Goal: Information Seeking & Learning: Check status

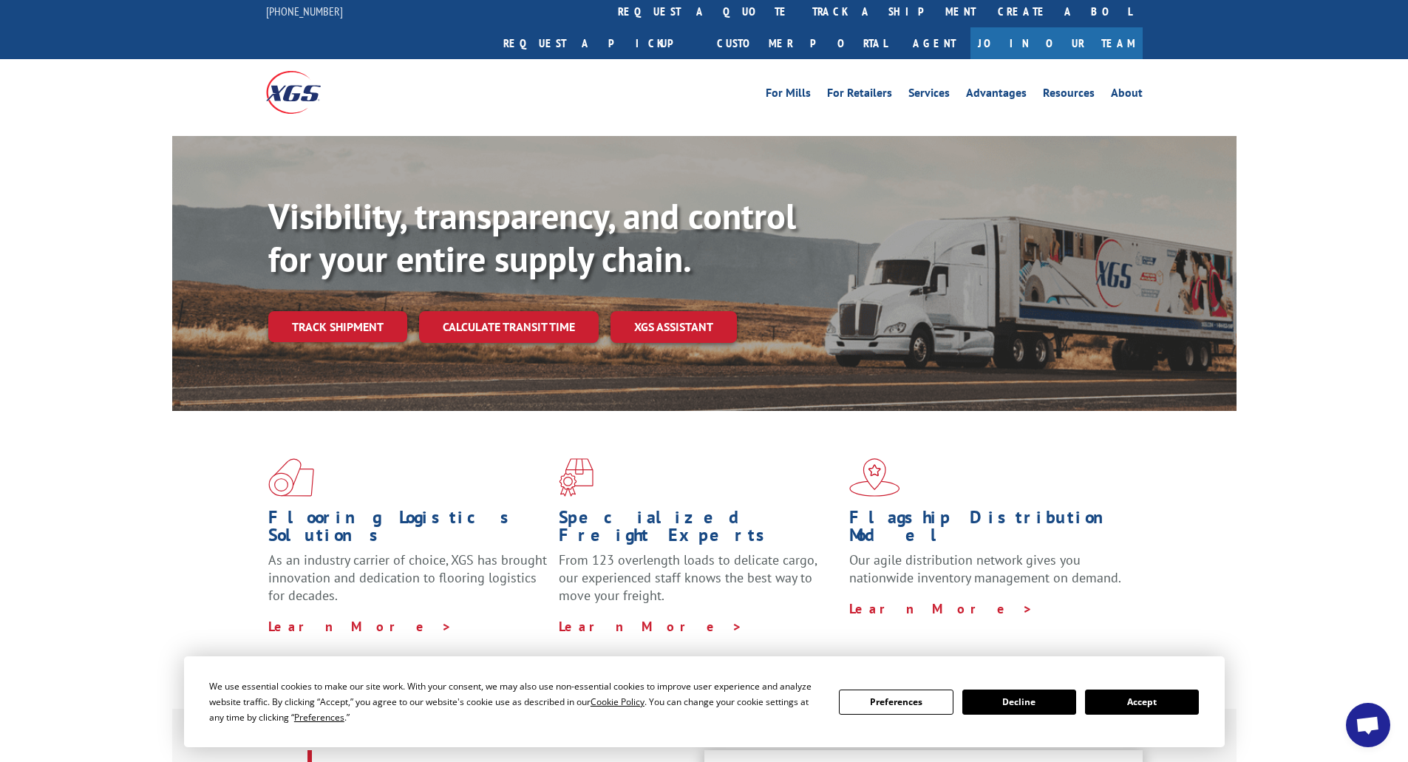
scroll to position [148, 0]
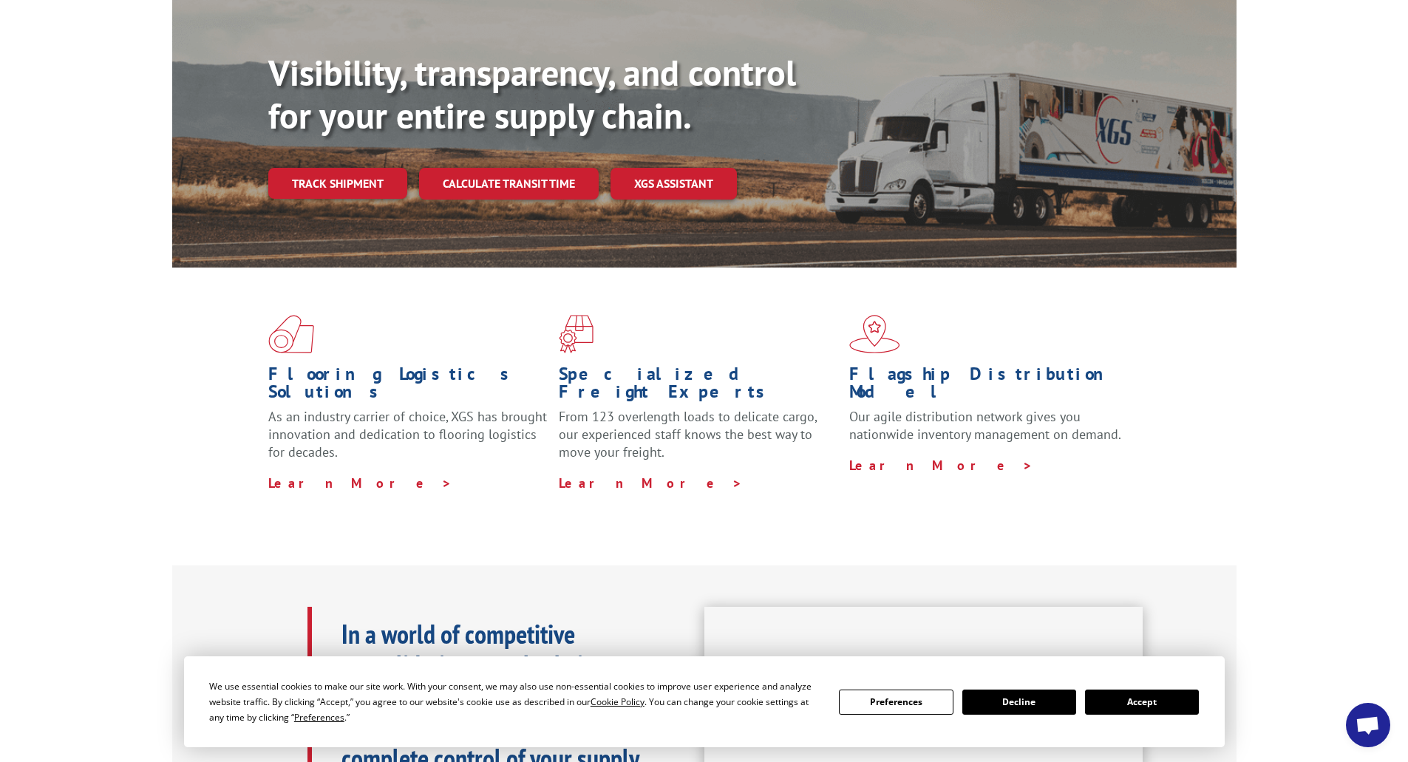
click at [1141, 702] on button "Accept" at bounding box center [1142, 702] width 114 height 25
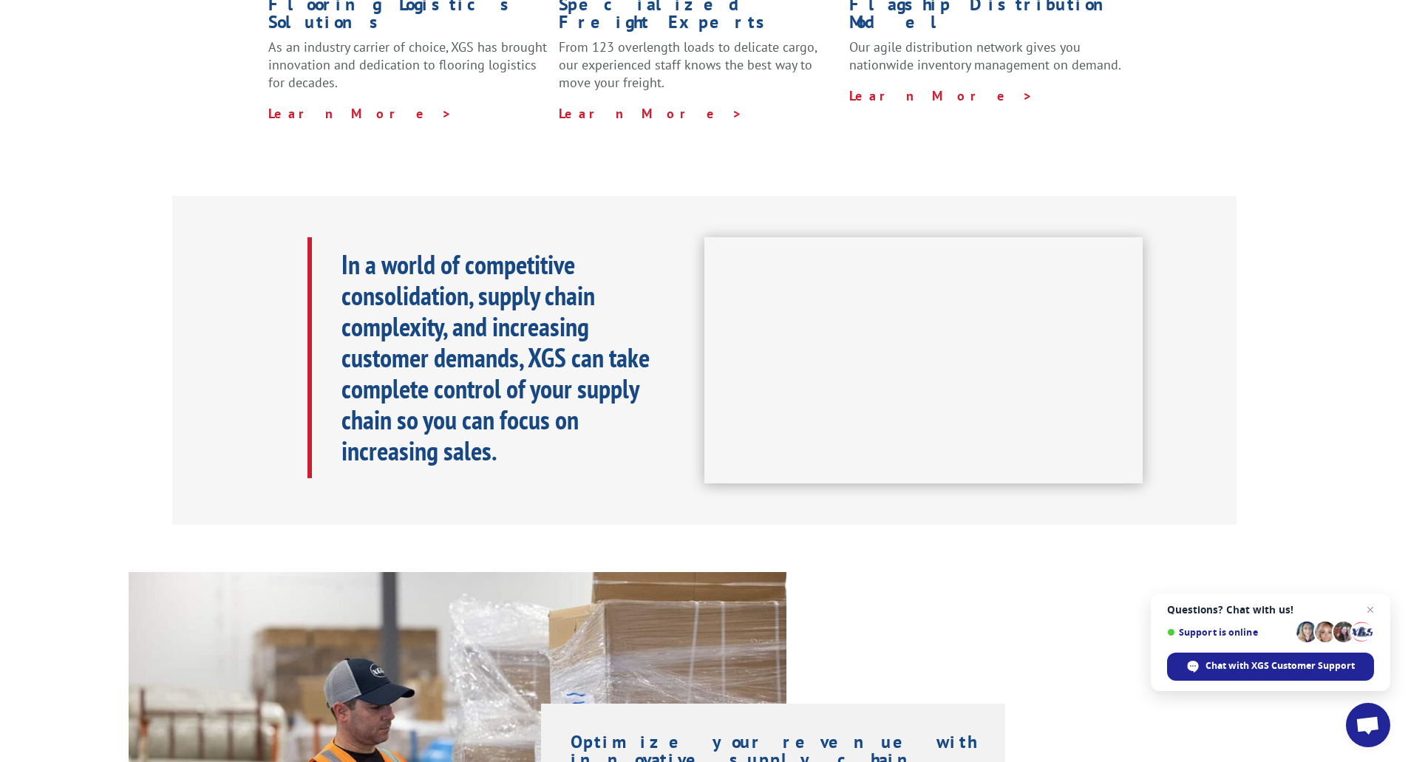
scroll to position [0, 0]
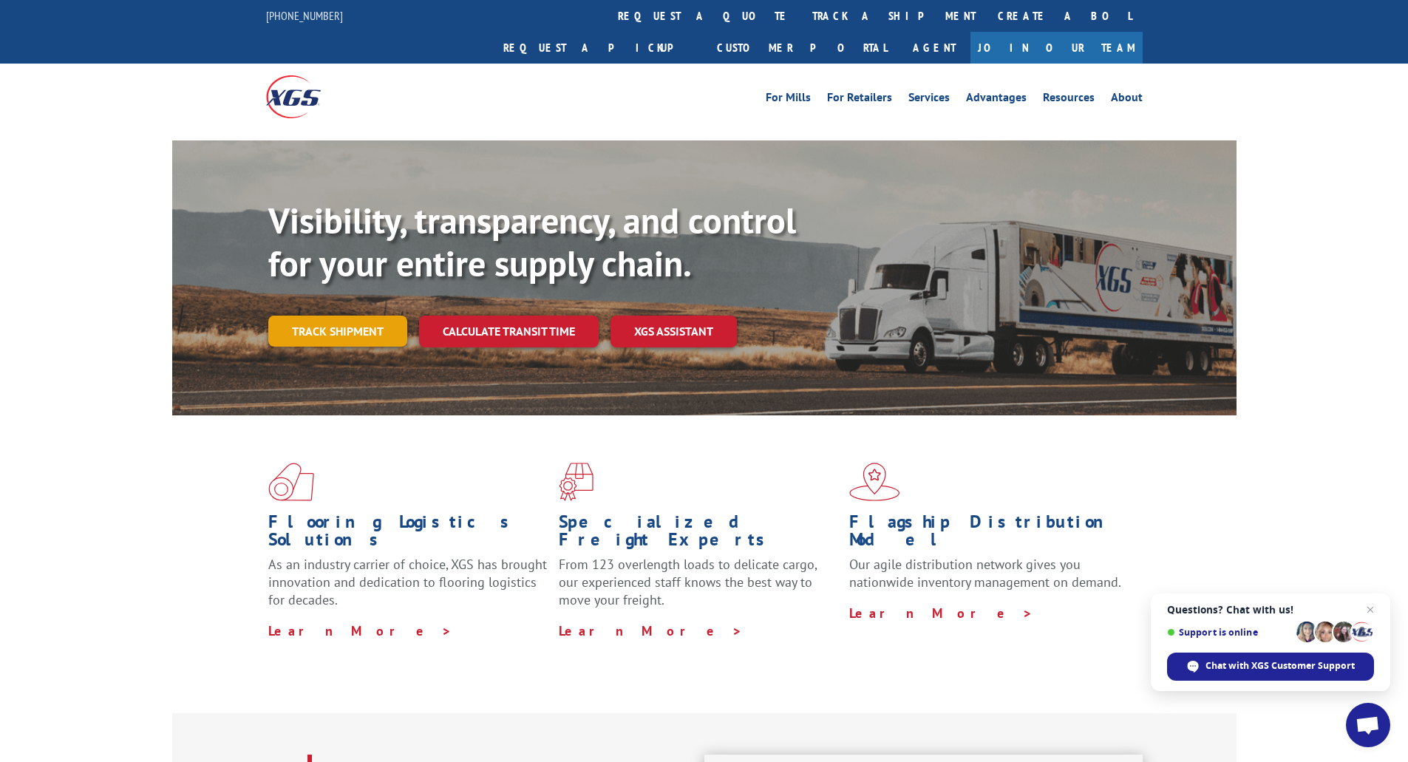
click at [310, 316] on link "Track shipment" at bounding box center [337, 331] width 139 height 31
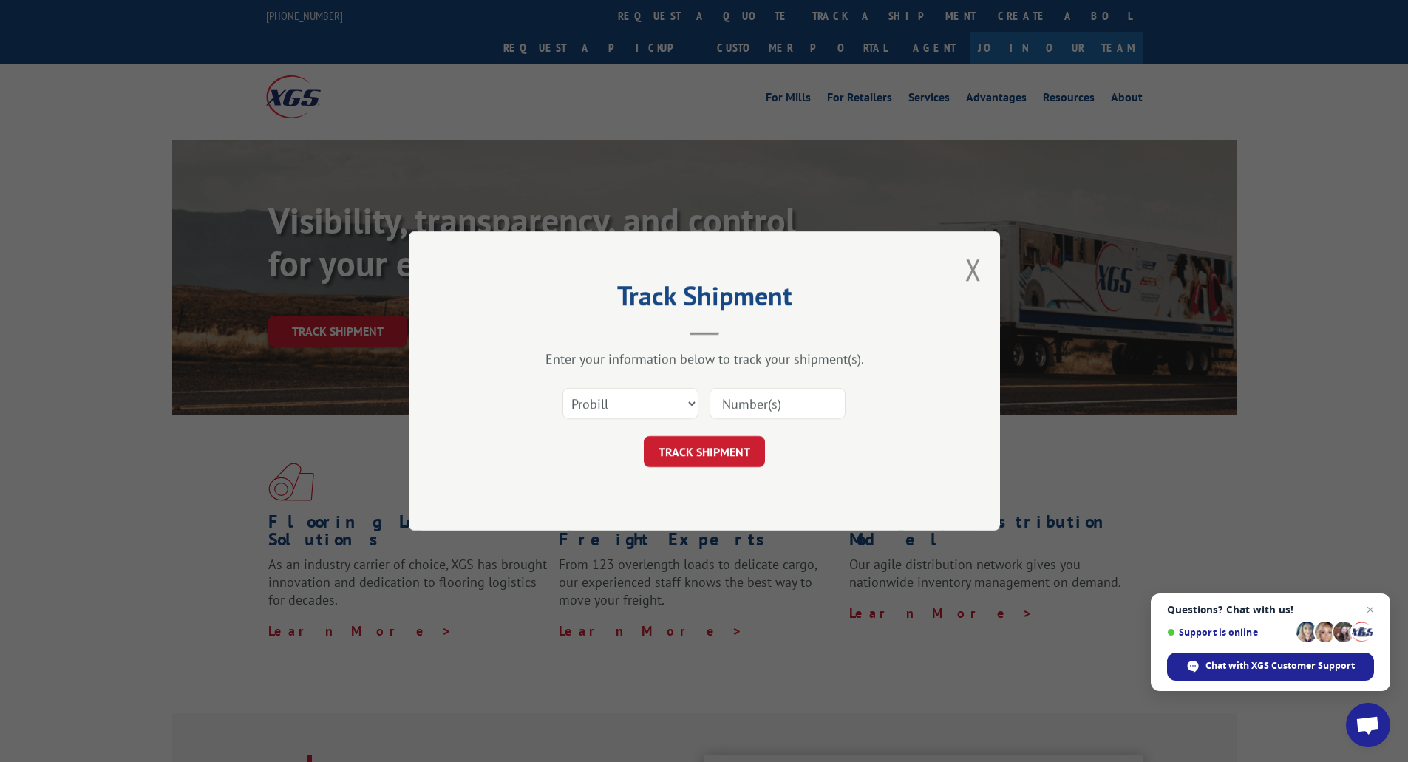
click at [803, 390] on input at bounding box center [778, 403] width 136 height 31
paste input "#254260"
type input "#254260"
click at [714, 451] on button "TRACK SHIPMENT" at bounding box center [704, 451] width 121 height 31
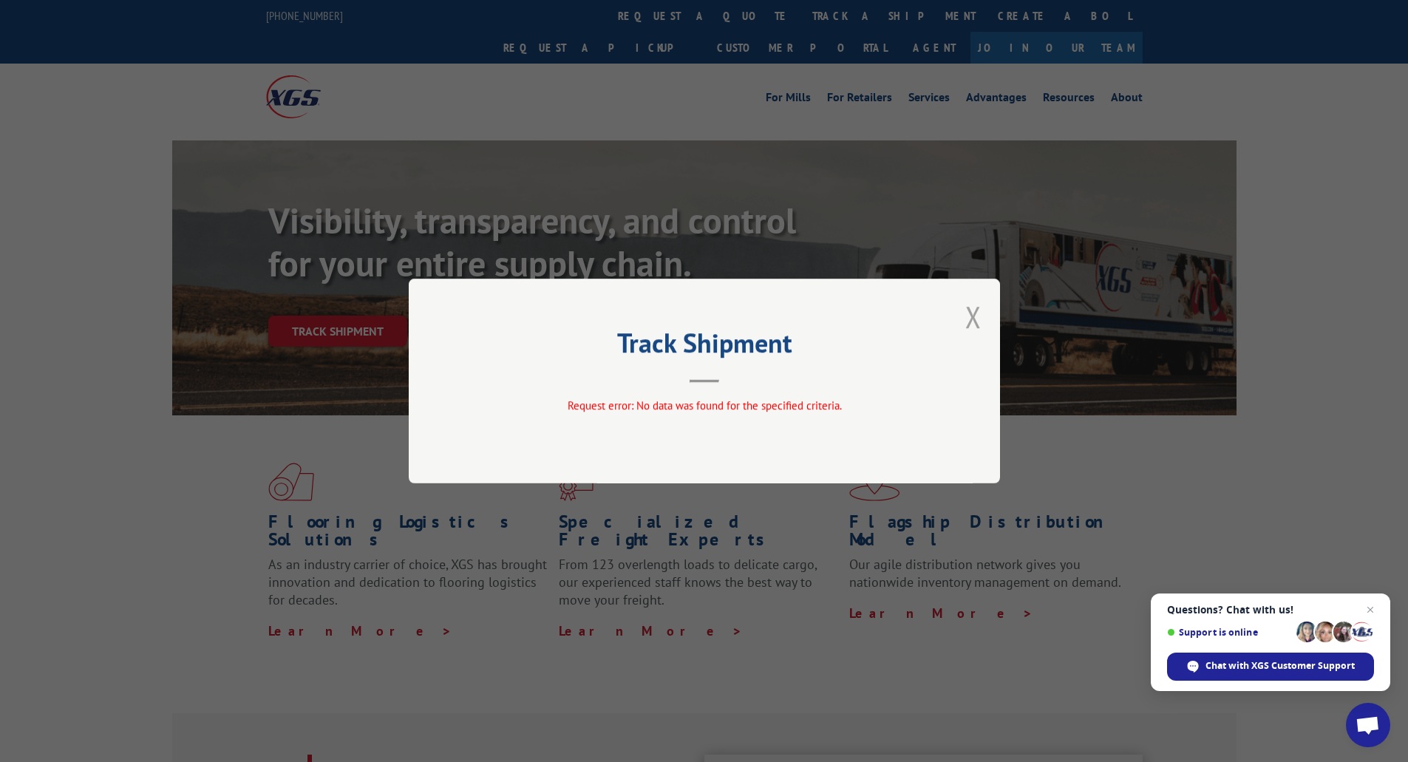
click at [974, 305] on button "Close modal" at bounding box center [973, 316] width 16 height 39
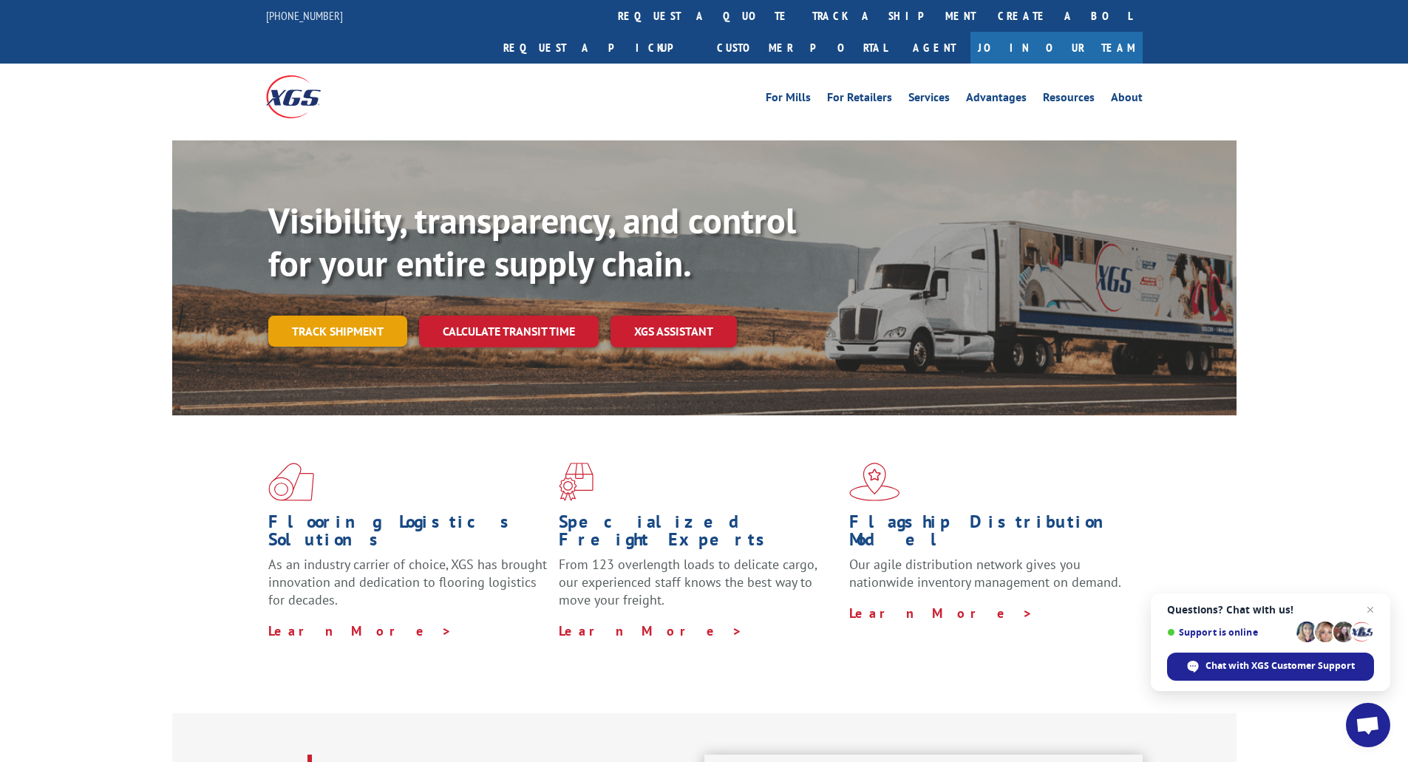
click at [347, 316] on link "Track shipment" at bounding box center [337, 331] width 139 height 31
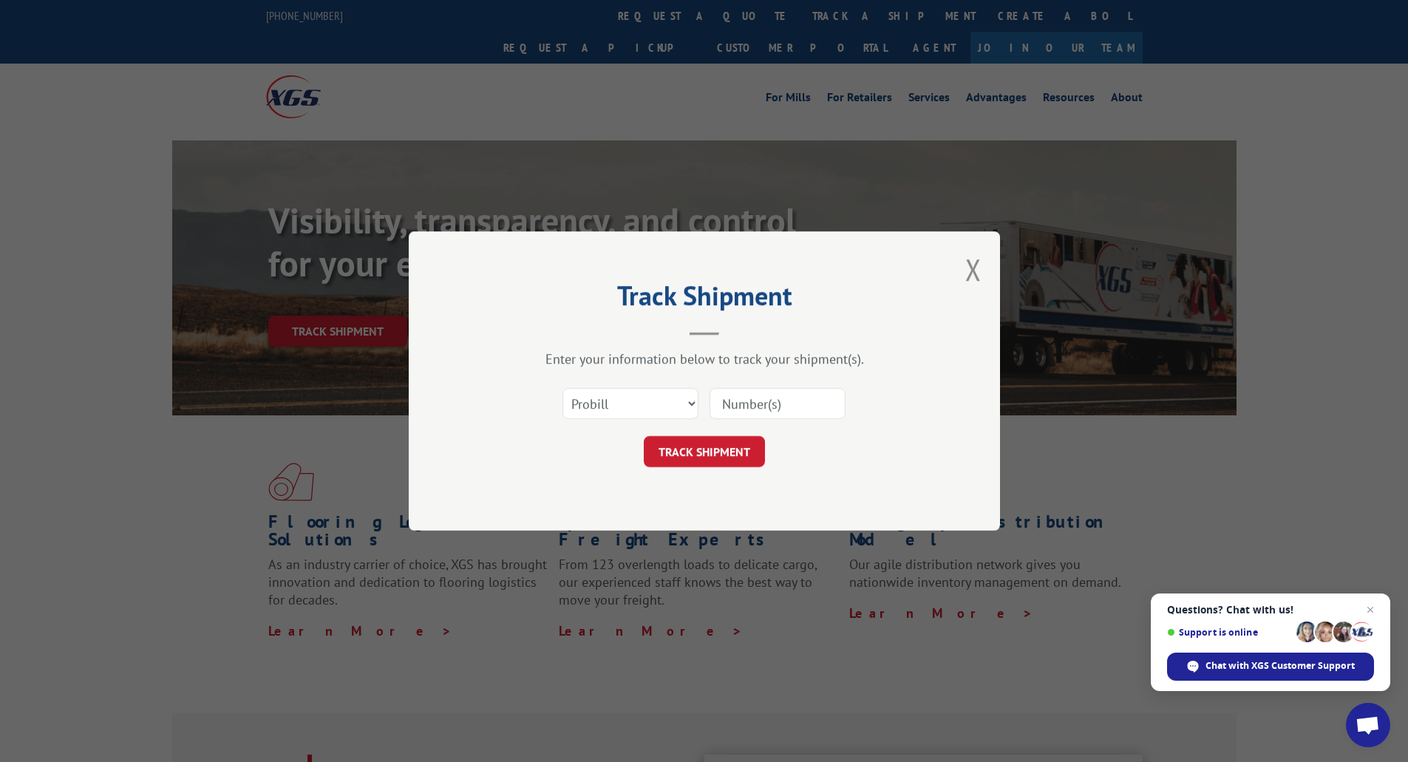
click at [737, 409] on input at bounding box center [778, 403] width 136 height 31
click at [666, 407] on select "Select category... Probill BOL PO" at bounding box center [631, 403] width 136 height 31
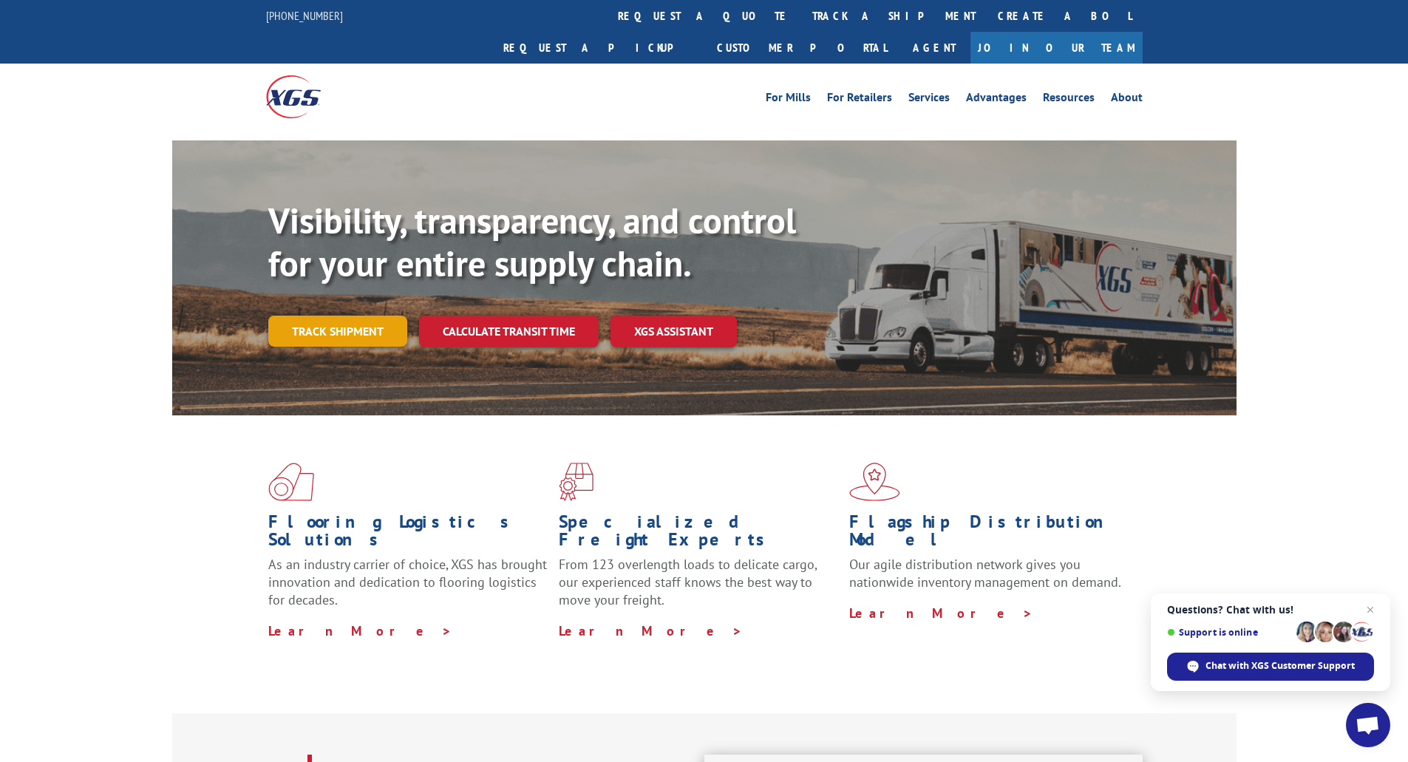
click at [356, 316] on link "Track shipment" at bounding box center [337, 331] width 139 height 31
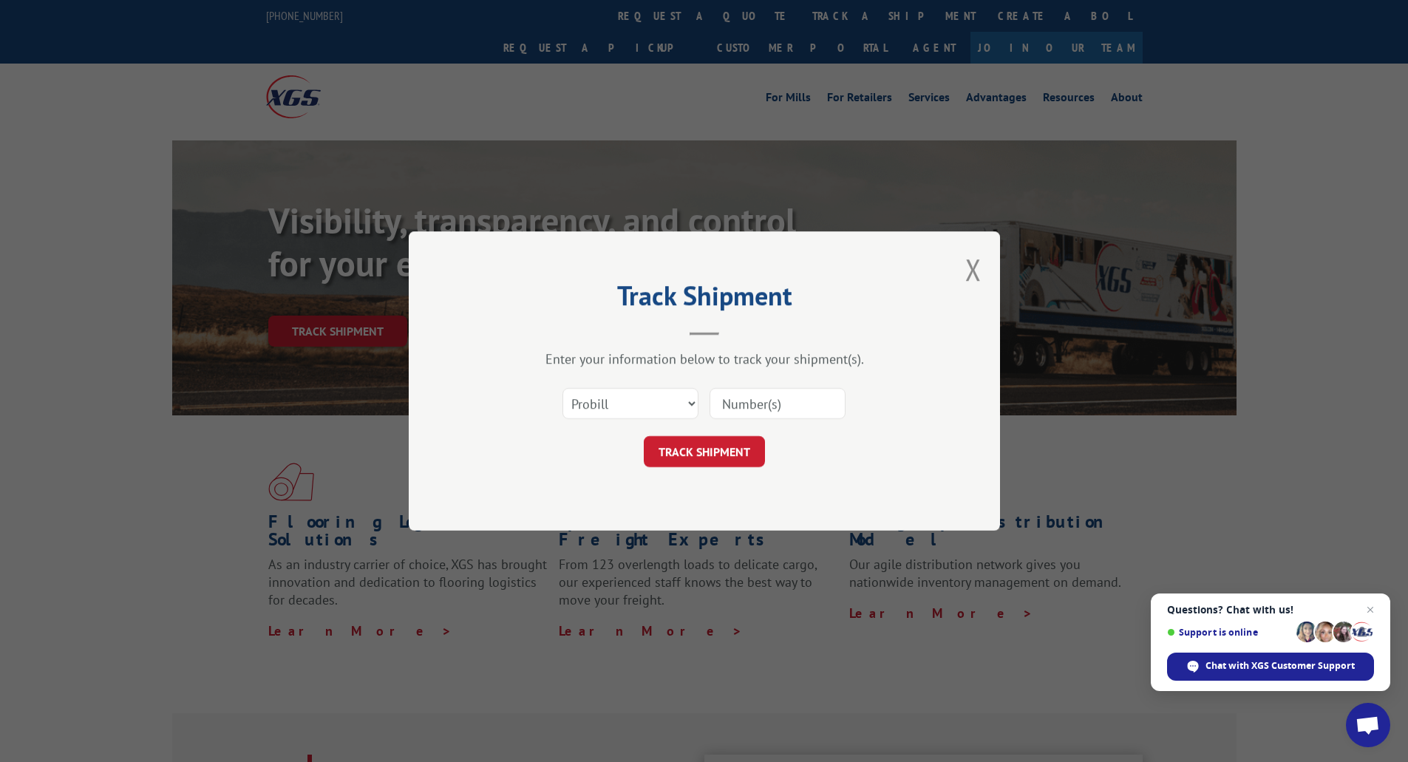
click at [750, 406] on input at bounding box center [778, 403] width 136 height 31
paste input "17607510"
type input "17607510"
click at [709, 453] on button "TRACK SHIPMENT" at bounding box center [704, 451] width 121 height 31
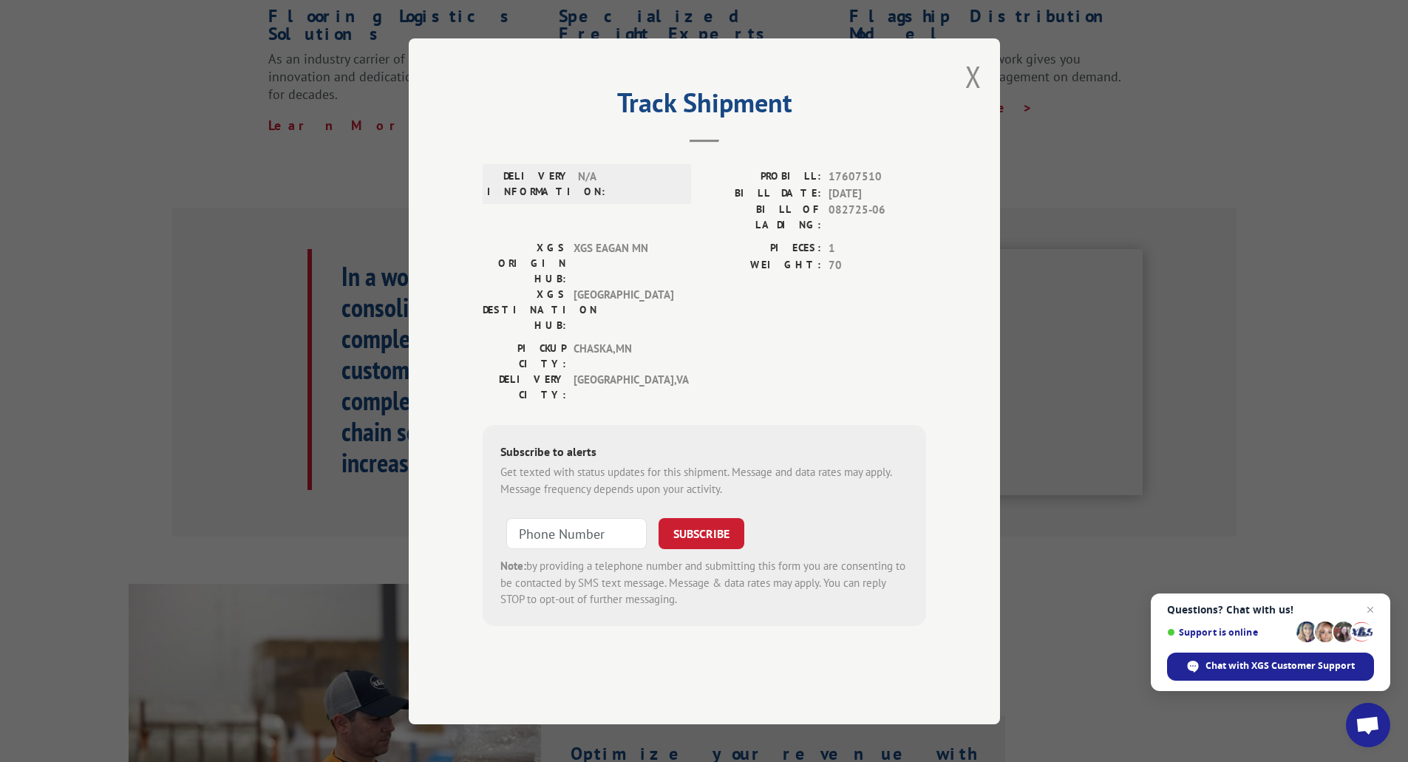
scroll to position [591, 0]
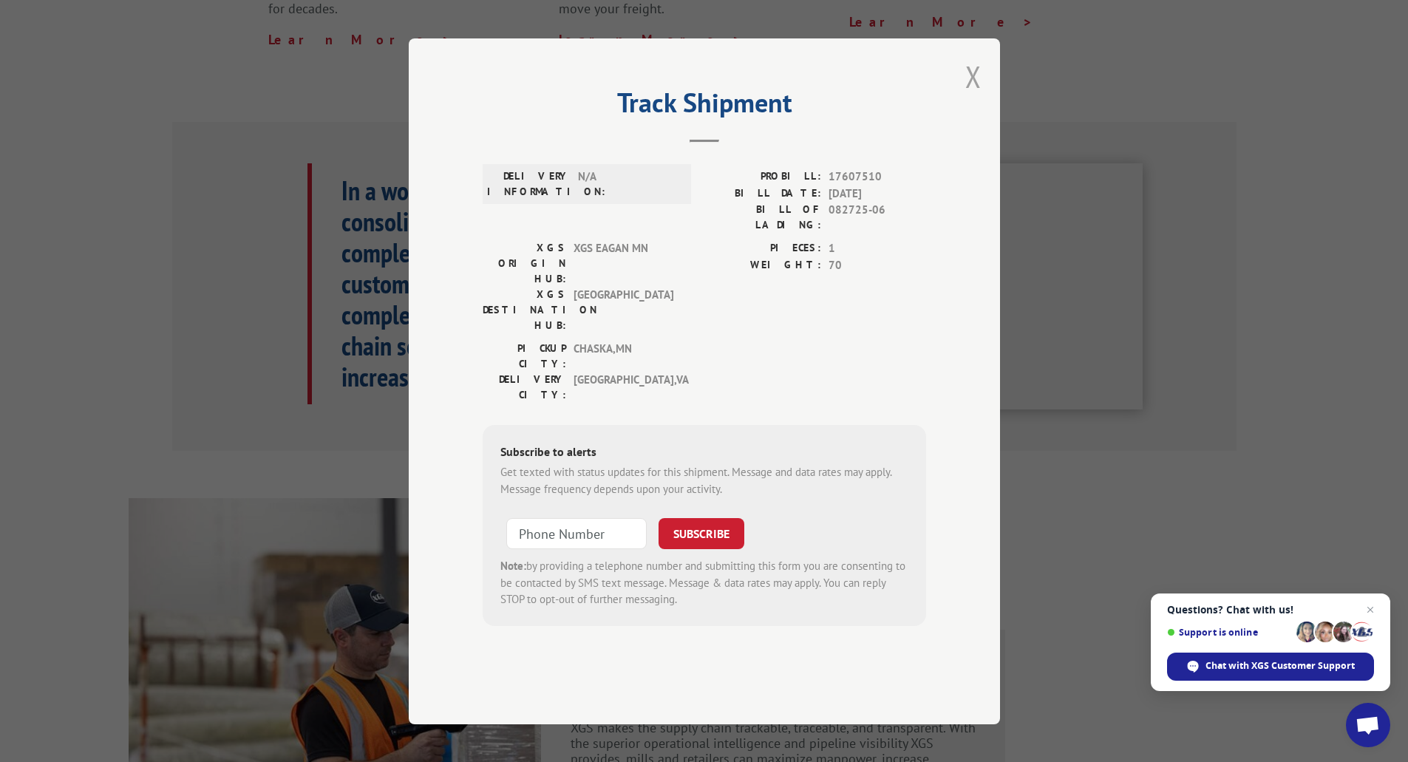
click at [974, 96] on button "Close modal" at bounding box center [973, 76] width 16 height 39
